Goal: Navigation & Orientation: Find specific page/section

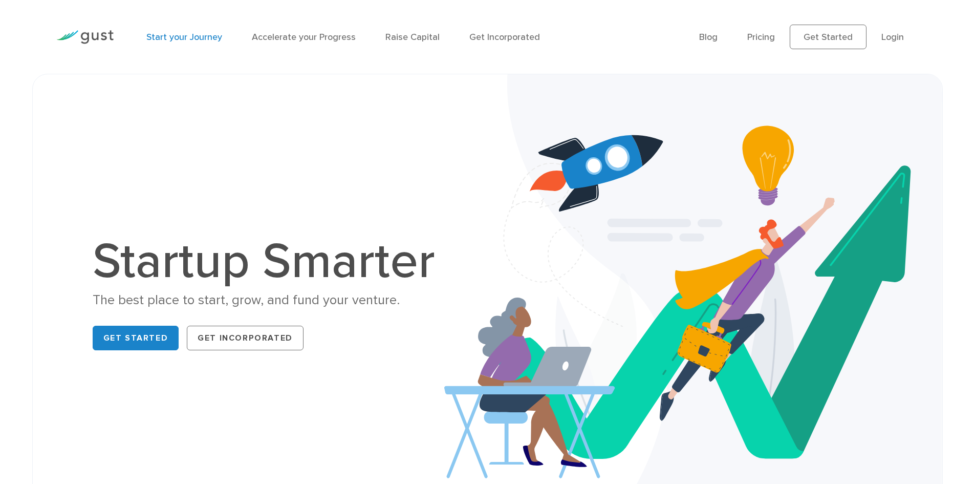
click at [198, 34] on link "Start your Journey" at bounding box center [184, 37] width 76 height 11
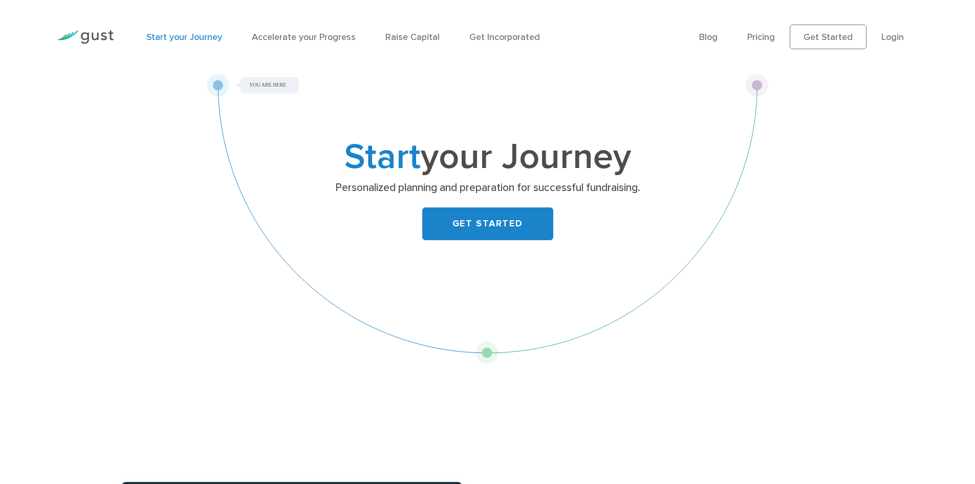
click at [83, 37] on img at bounding box center [84, 37] width 57 height 14
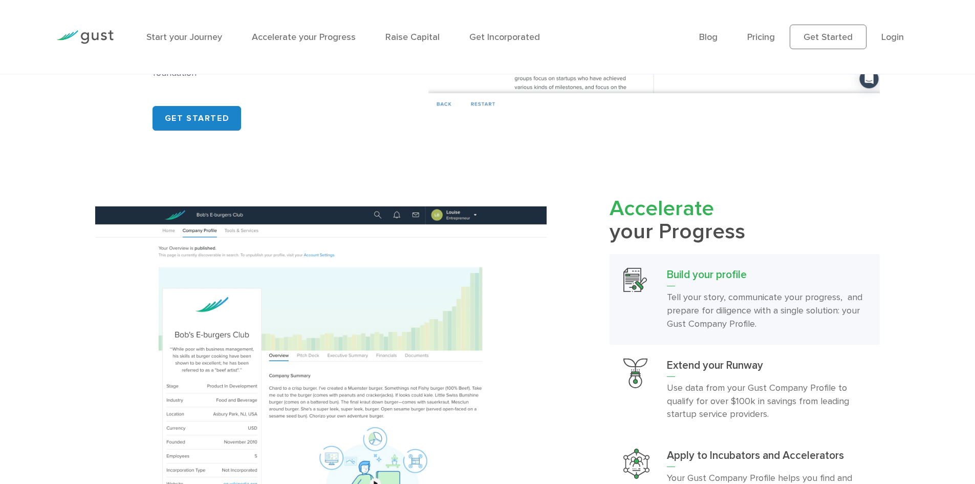
scroll to position [972, 0]
